Goal: Information Seeking & Learning: Find specific page/section

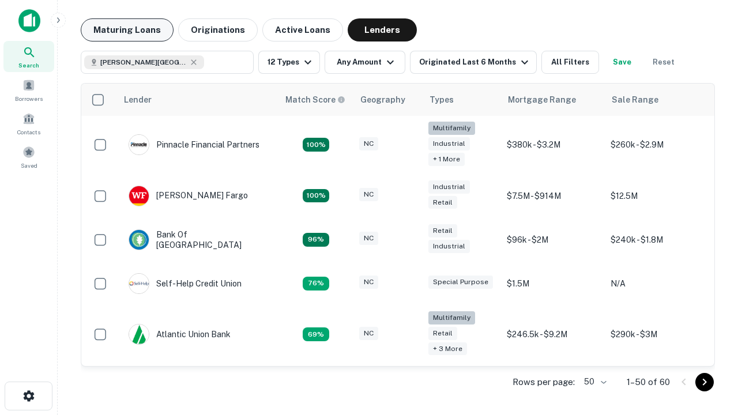
click at [127, 30] on button "Maturing Loans" at bounding box center [127, 29] width 93 height 23
